Goal: Participate in discussion: Engage in conversation with other users on a specific topic

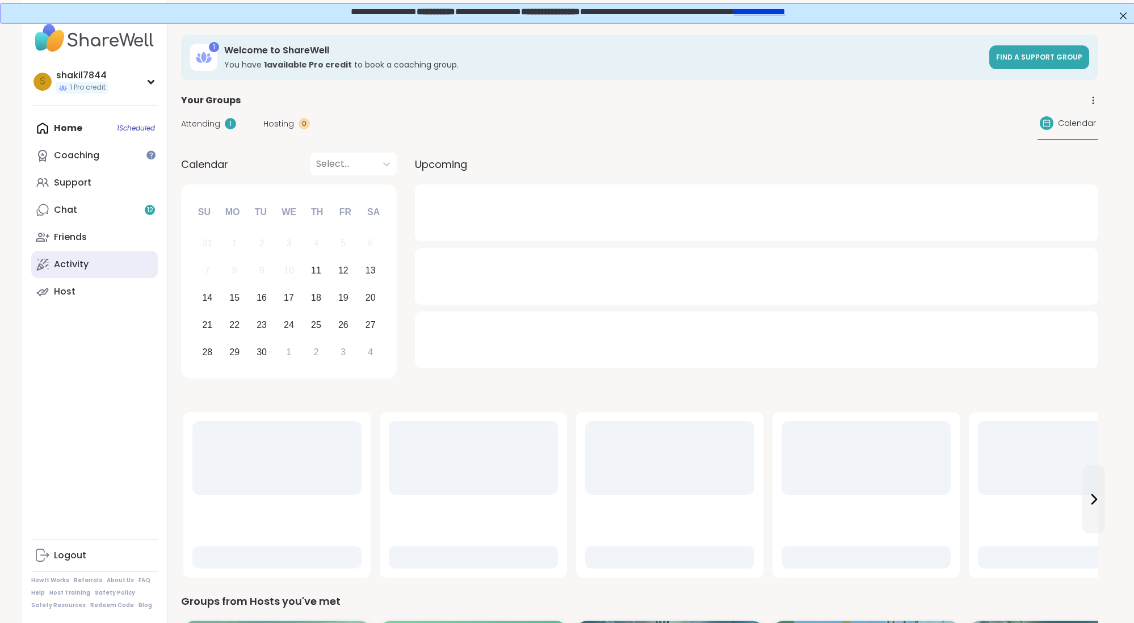
click at [98, 267] on link "Activity" at bounding box center [94, 264] width 127 height 27
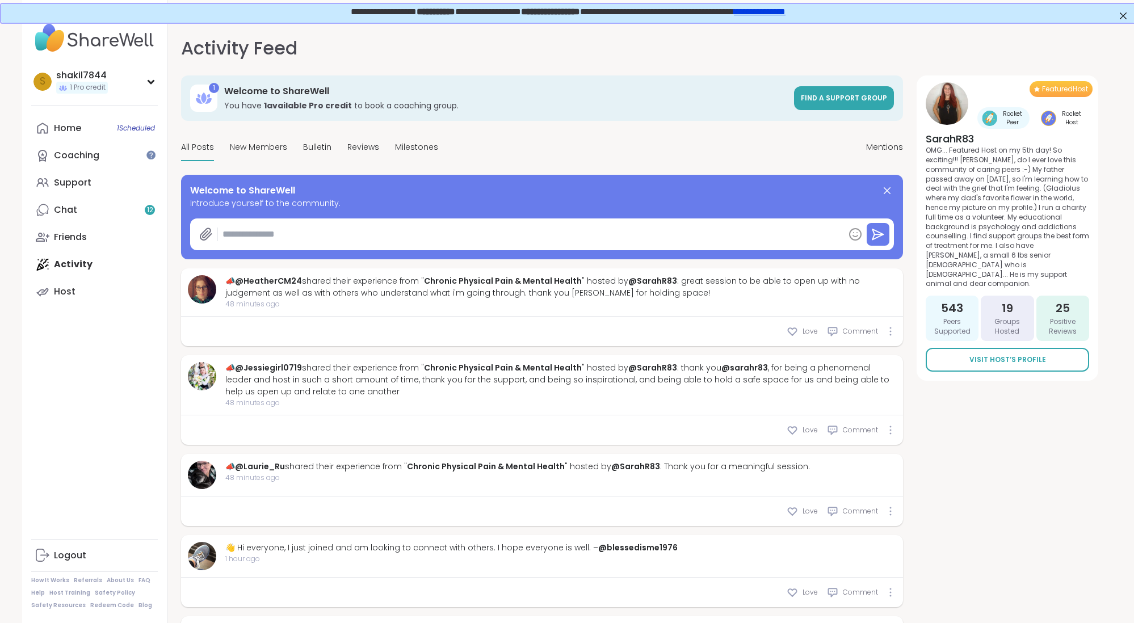
type textarea "*"
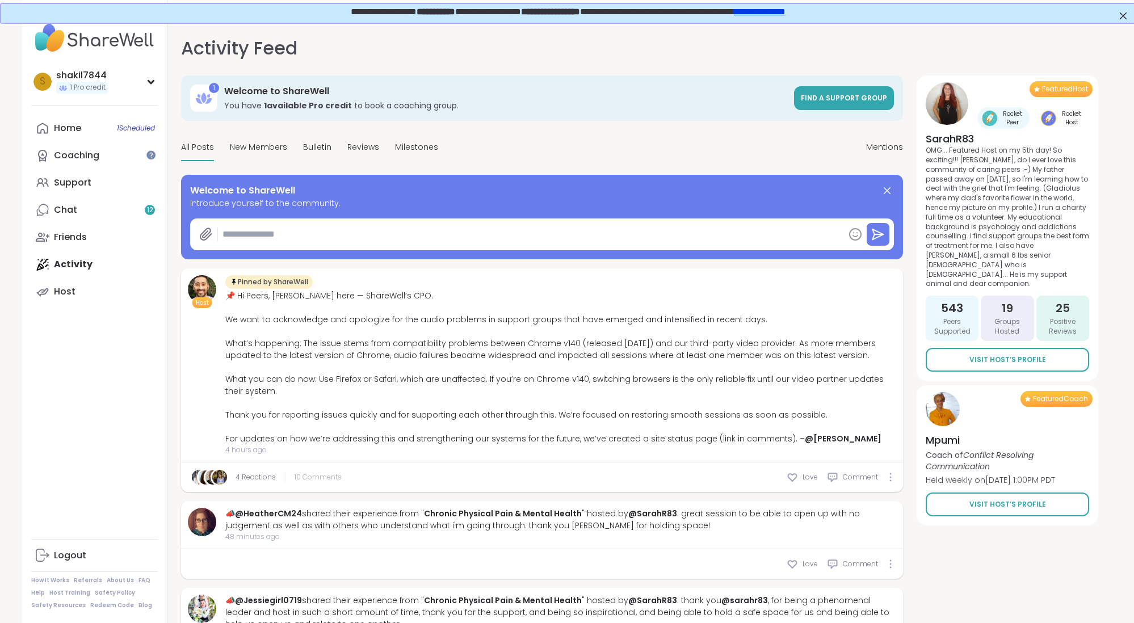
click at [307, 473] on span "10 Comments" at bounding box center [318, 477] width 47 height 10
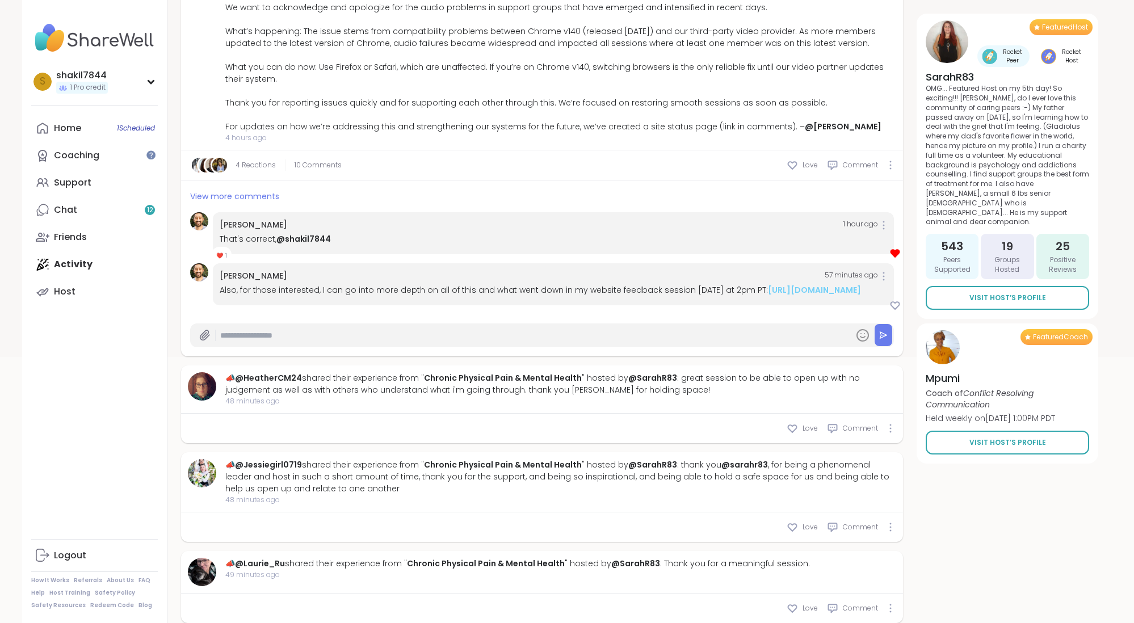
scroll to position [305, 0]
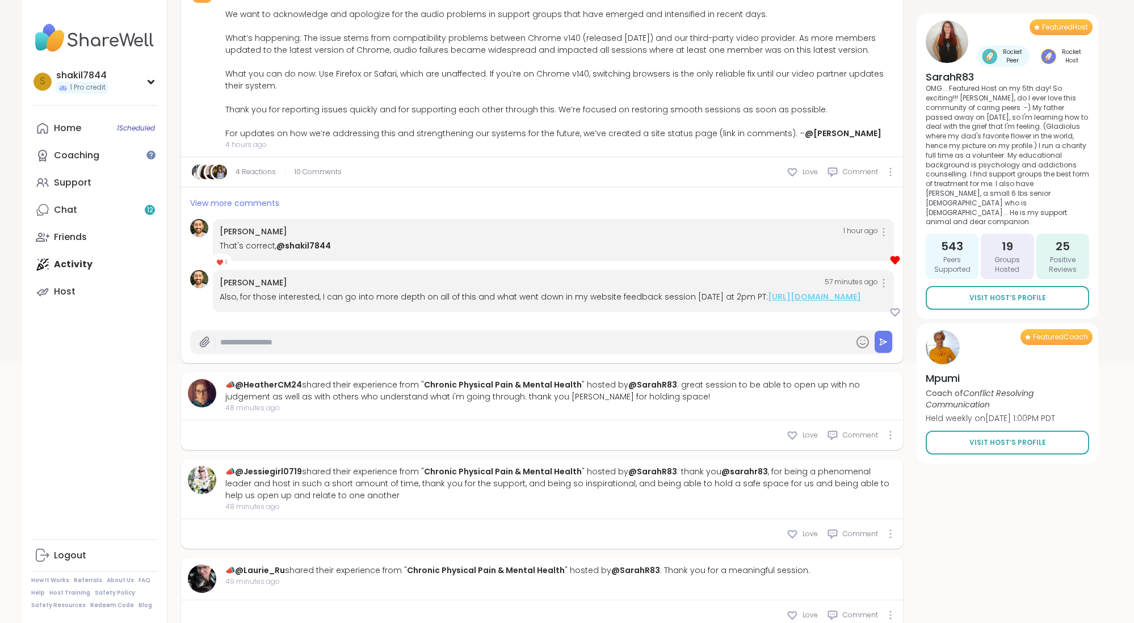
click at [768, 303] on link "https://sharewellnow.com/session/sharewell-website-feedback-session/275cacdd-cf…" at bounding box center [814, 296] width 93 height 11
click at [85, 136] on link "Home 1 Scheduled" at bounding box center [94, 128] width 127 height 27
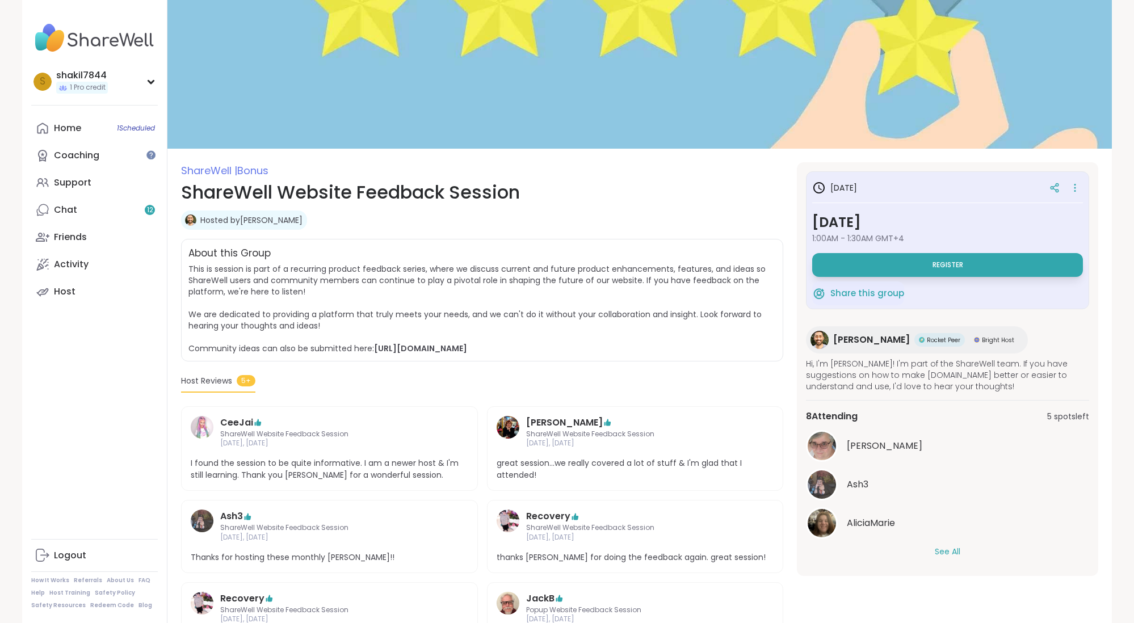
click at [718, 313] on span "This is session is part of a recurring product feedback series, where we discus…" at bounding box center [476, 308] width 577 height 91
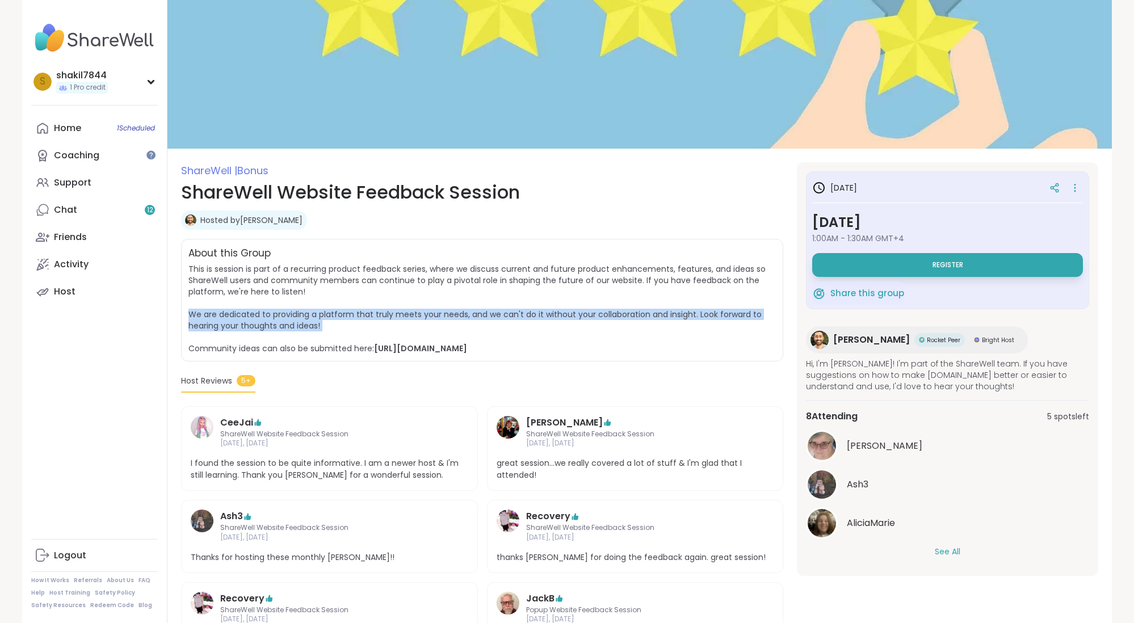
click at [718, 313] on span "This is session is part of a recurring product feedback series, where we discus…" at bounding box center [476, 308] width 577 height 91
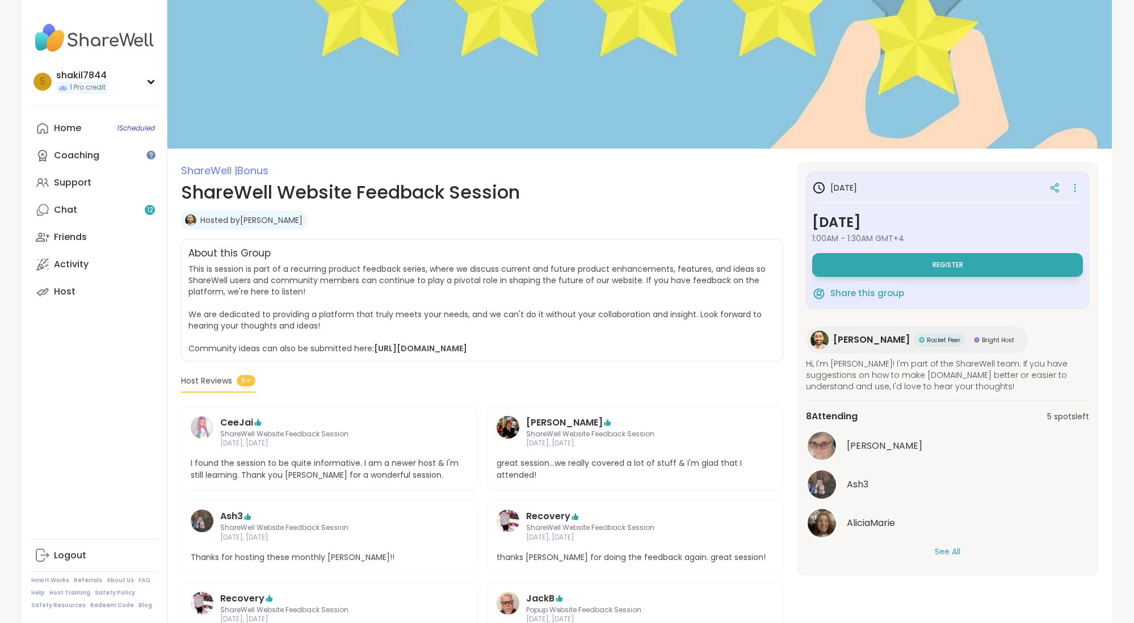
click at [695, 328] on span "This is session is part of a recurring product feedback series, where we discus…" at bounding box center [481, 308] width 587 height 91
